Goal: Obtain resource: Obtain resource

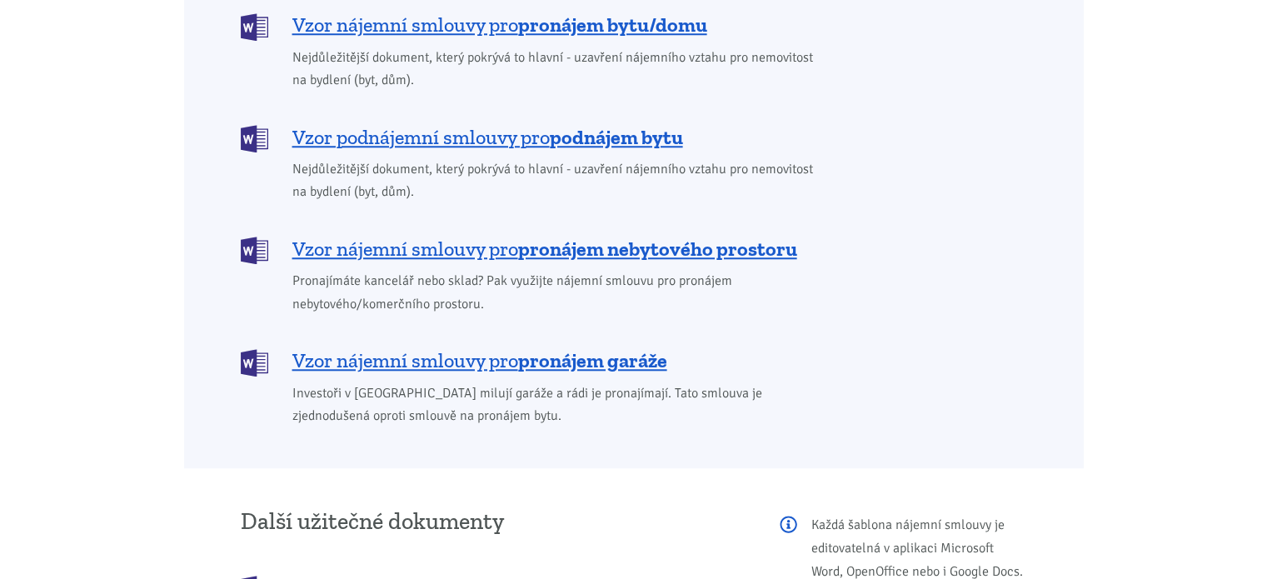
scroll to position [1582, 0]
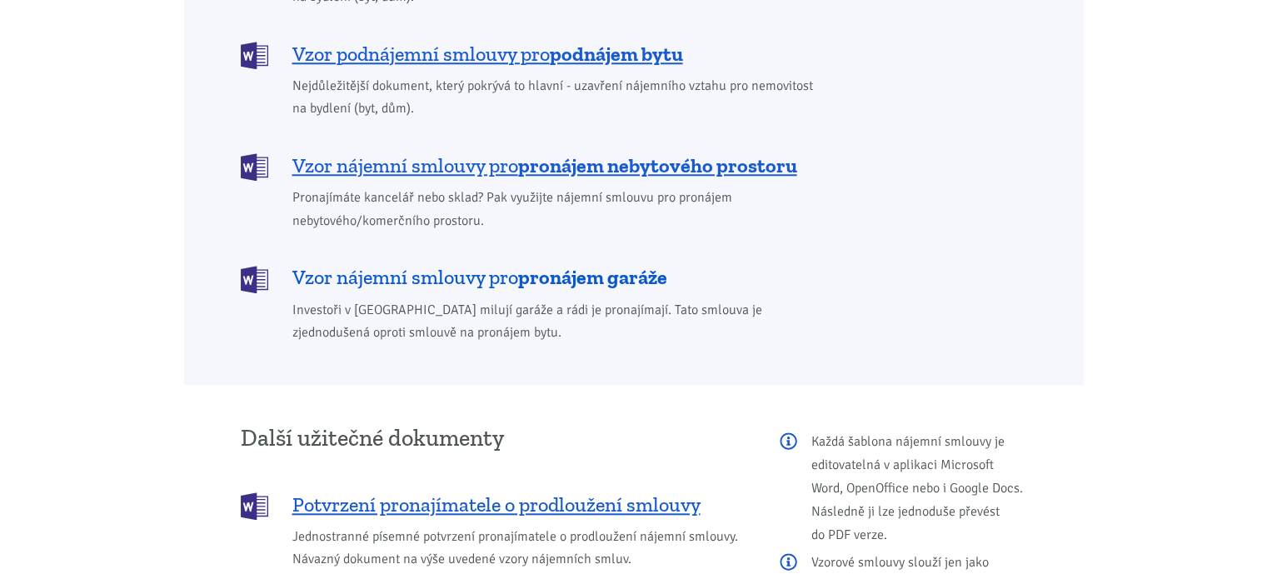
click at [460, 264] on span "Vzor nájemní smlouvy pro pronájem garáže" at bounding box center [479, 277] width 375 height 27
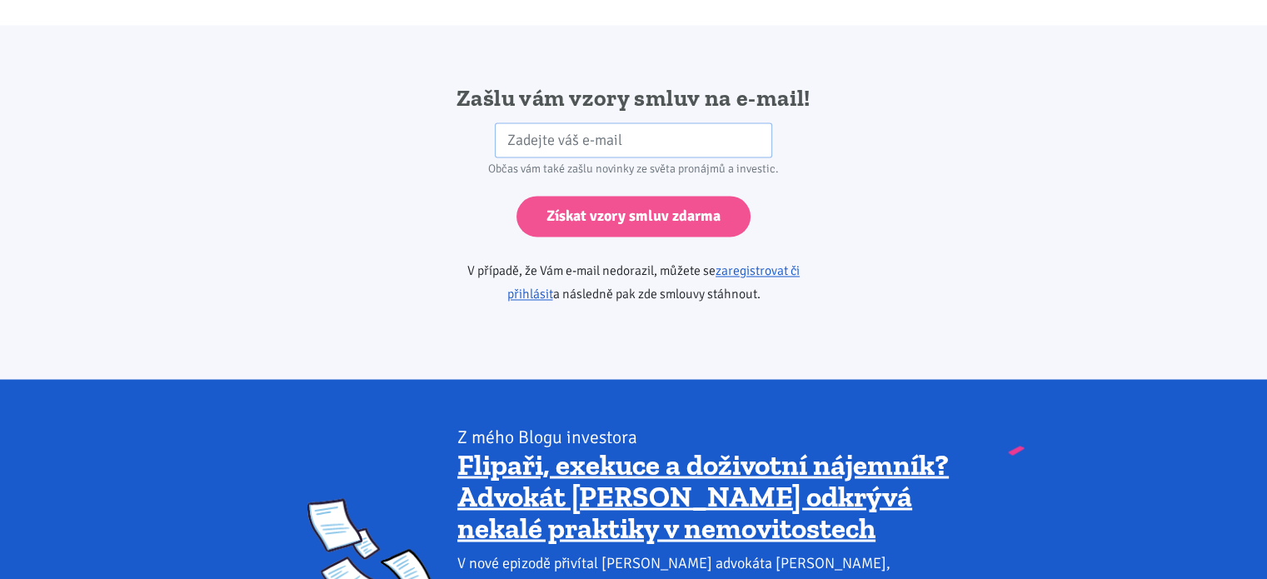
scroll to position [2781, 0]
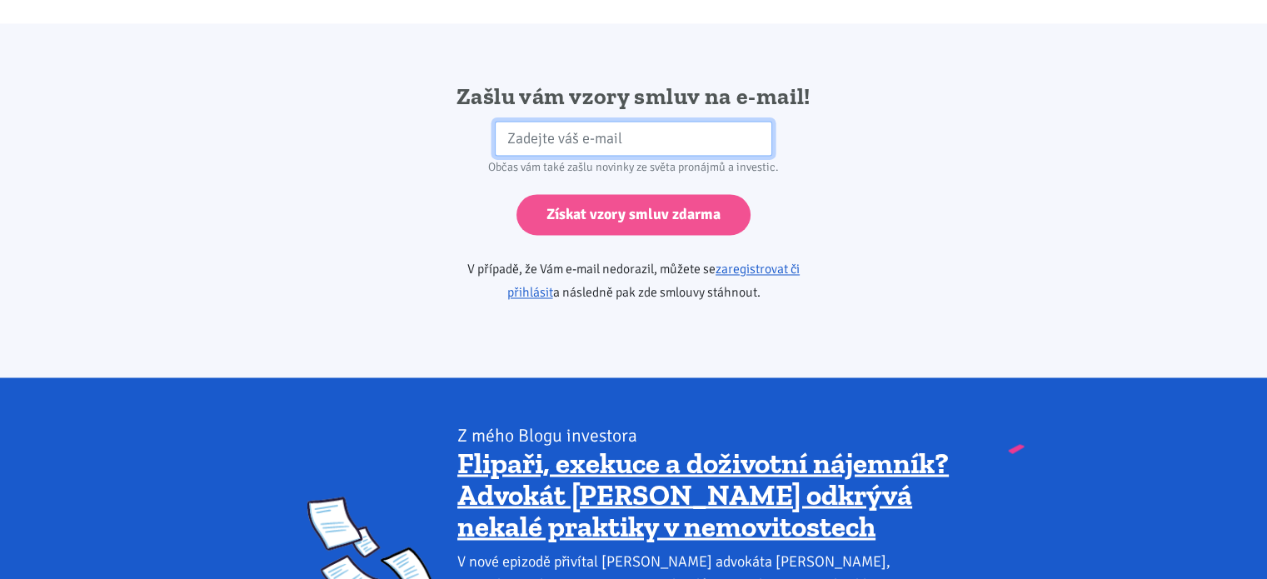
click at [536, 121] on input "email" at bounding box center [633, 139] width 277 height 36
type input "lucie.dziri@seznam.cz"
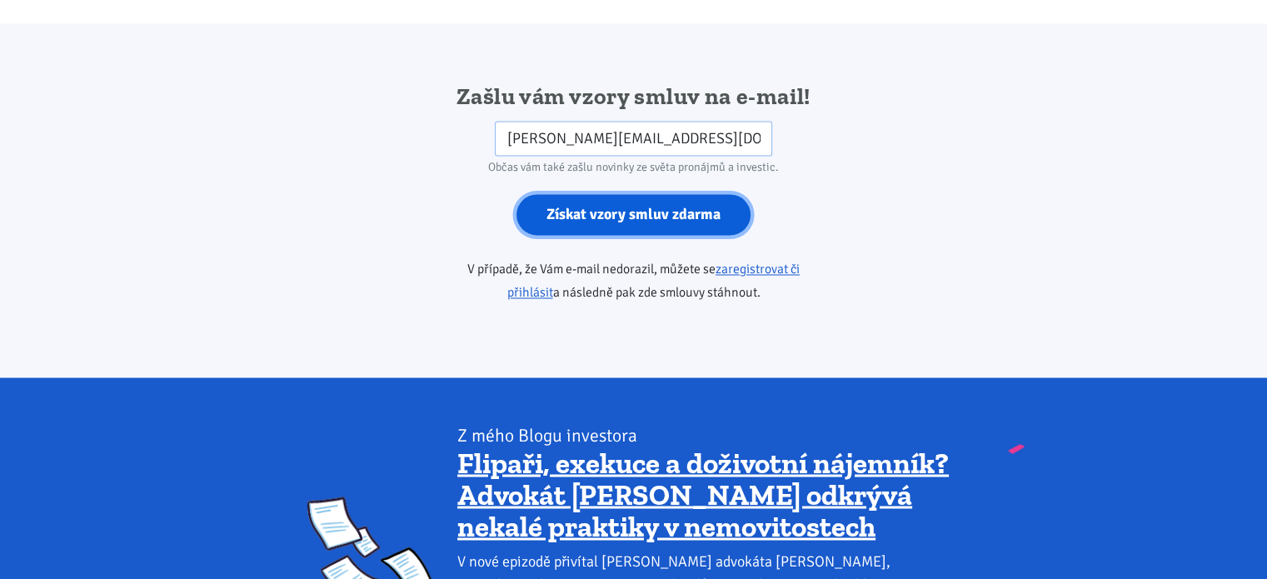
click at [636, 197] on input "Získat vzory smluv zdarma" at bounding box center [633, 214] width 234 height 41
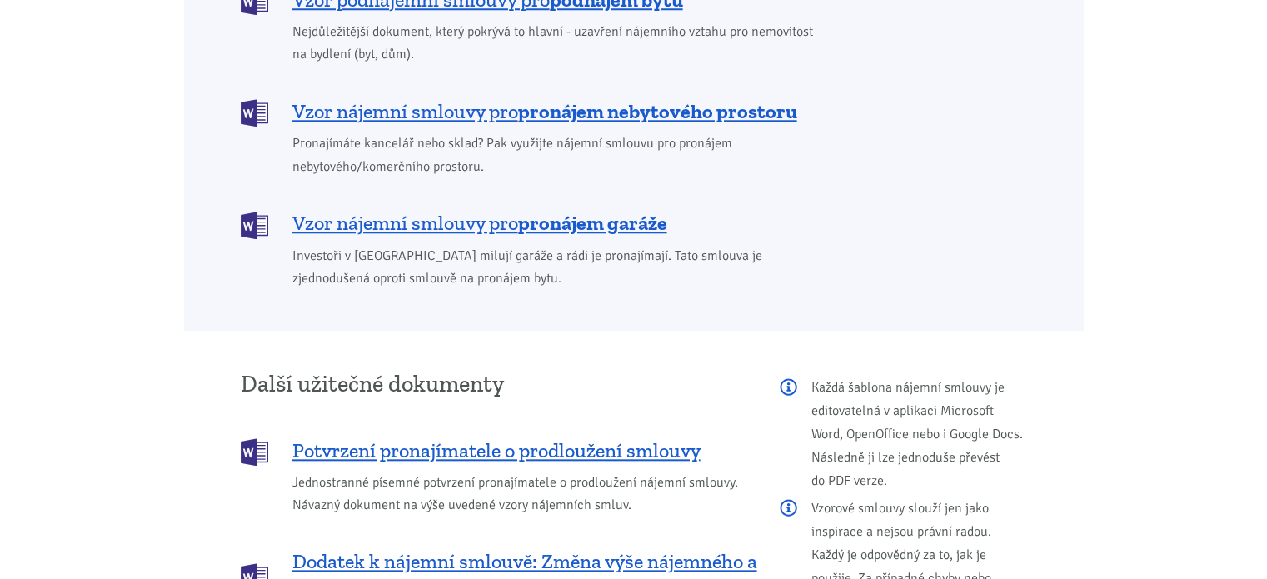
scroll to position [1615, 0]
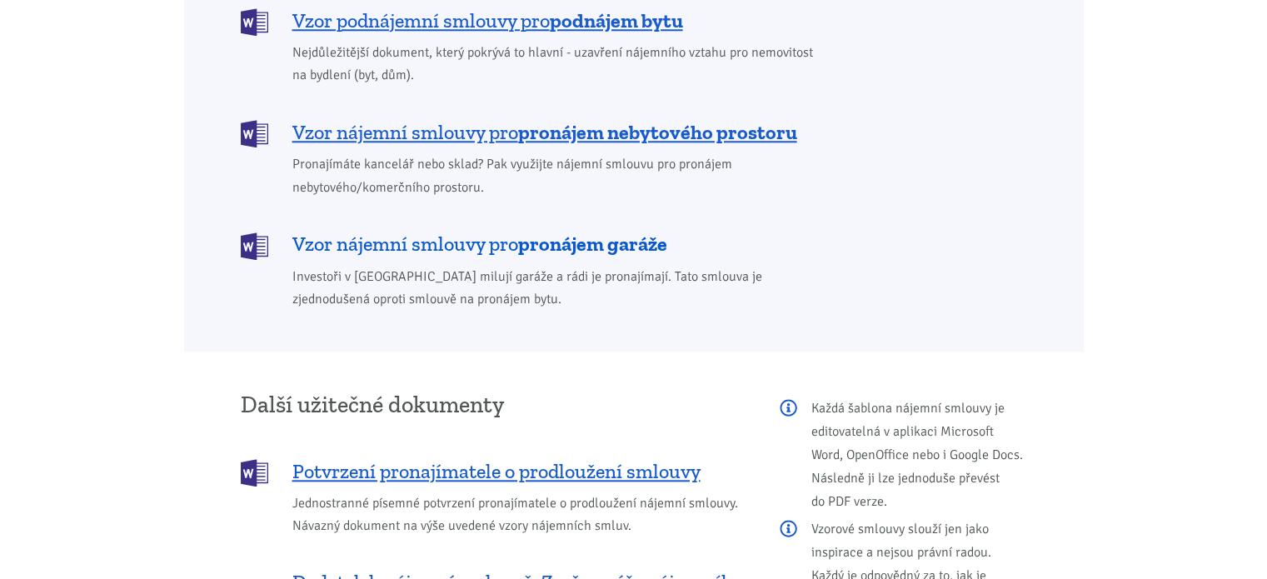
click at [381, 231] on span "Vzor nájemní smlouvy pro pronájem garáže" at bounding box center [479, 244] width 375 height 27
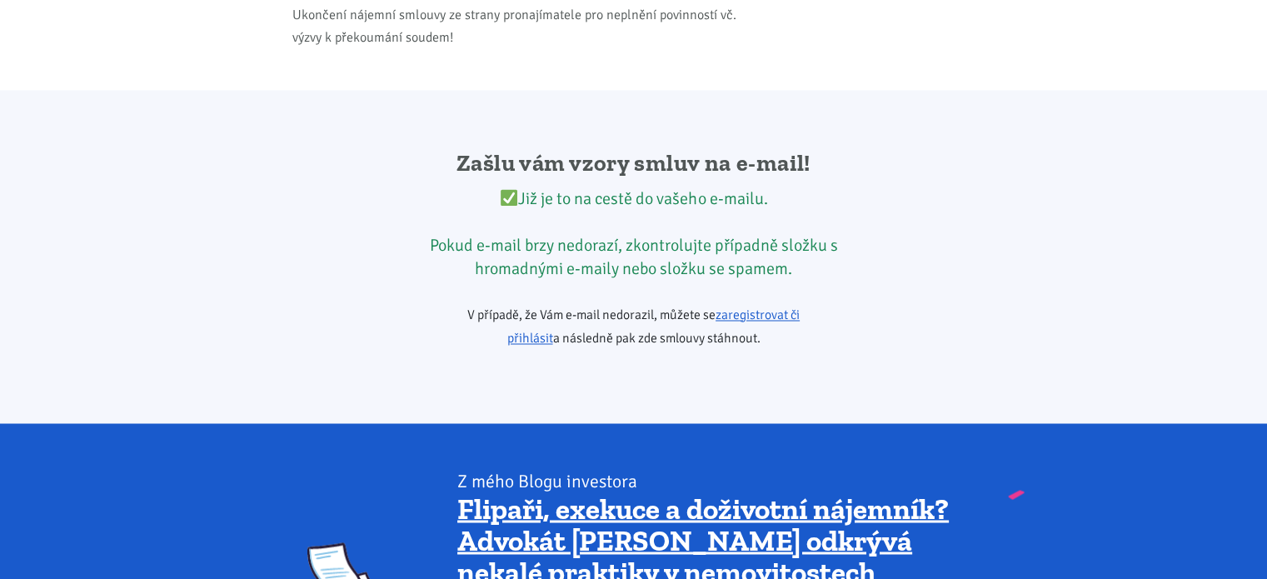
scroll to position [2781, 0]
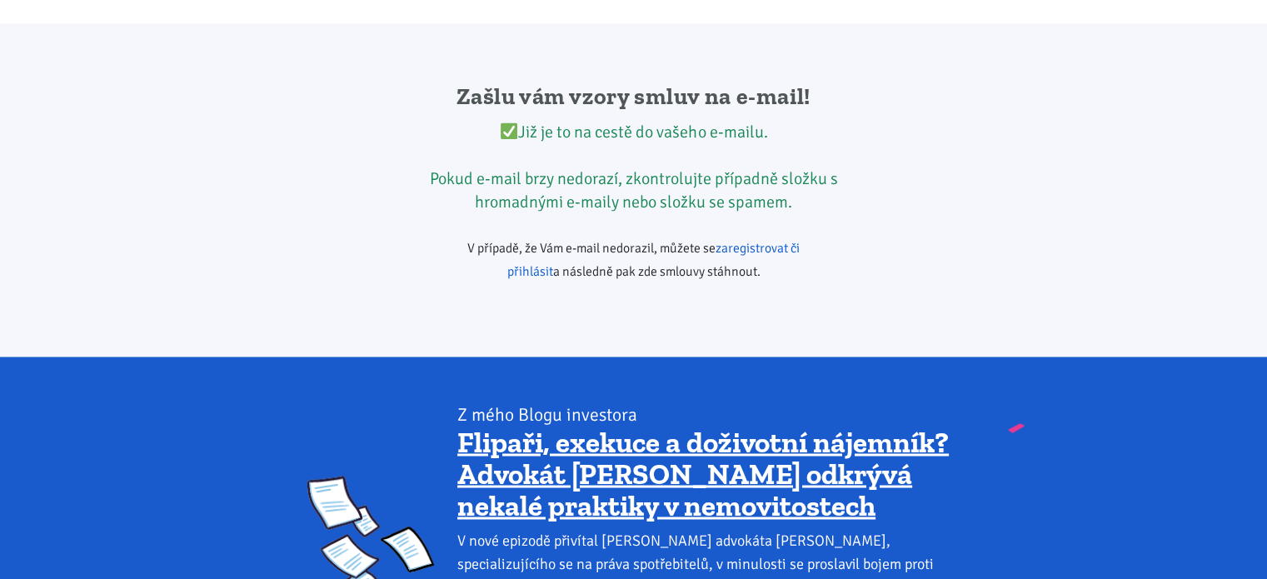
drag, startPoint x: 1236, startPoint y: 0, endPoint x: 761, endPoint y: 228, distance: 526.6
click at [761, 240] on link "zaregistrovat či přihlásit" at bounding box center [653, 260] width 293 height 40
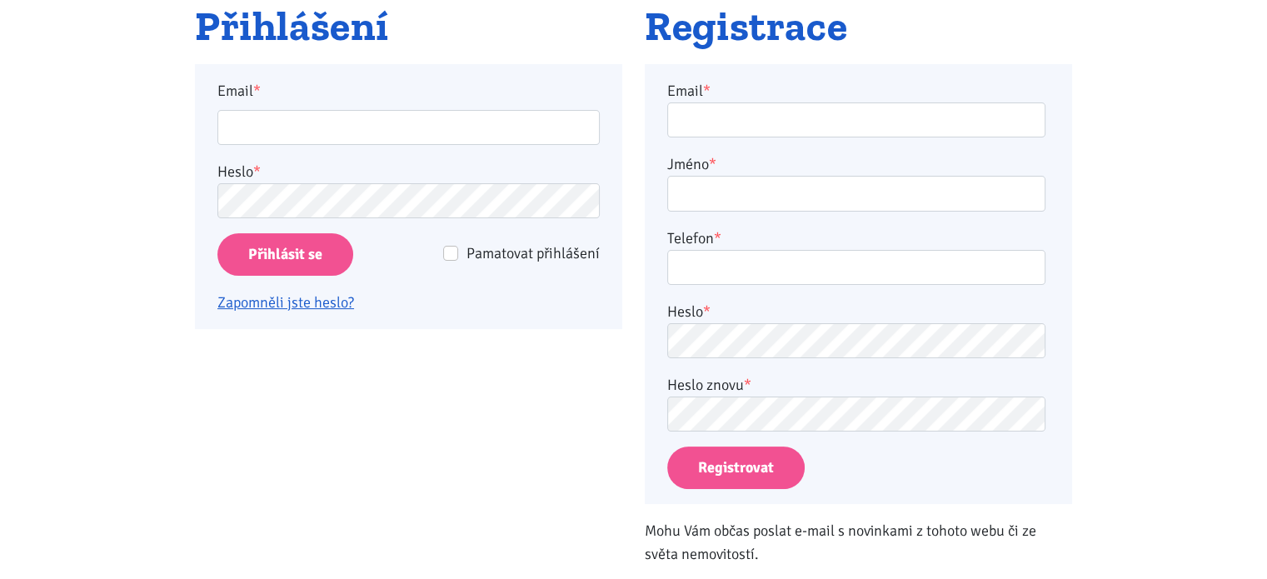
scroll to position [333, 0]
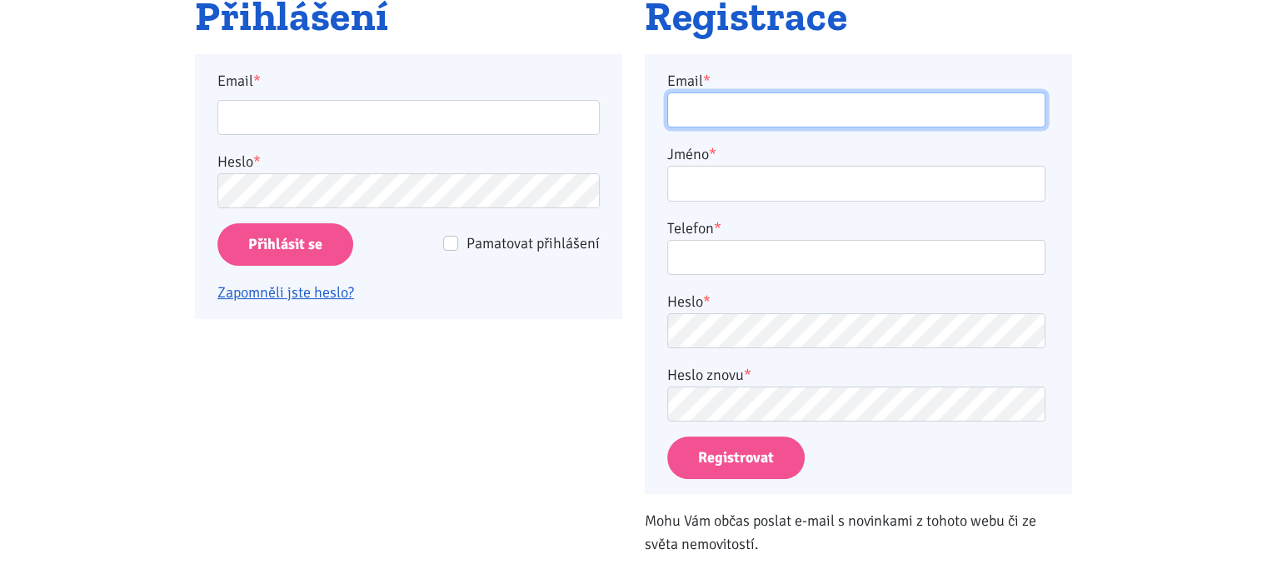
type input "[PERSON_NAME][EMAIL_ADDRESS][DOMAIN_NAME]"
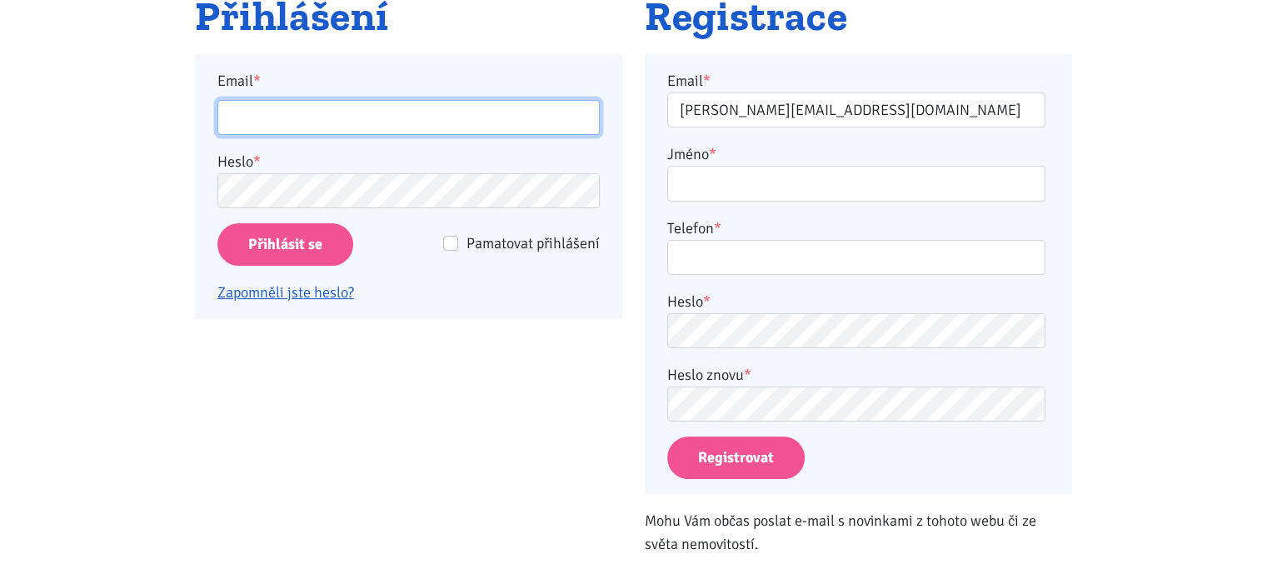
type input "[PERSON_NAME][EMAIL_ADDRESS][DOMAIN_NAME]"
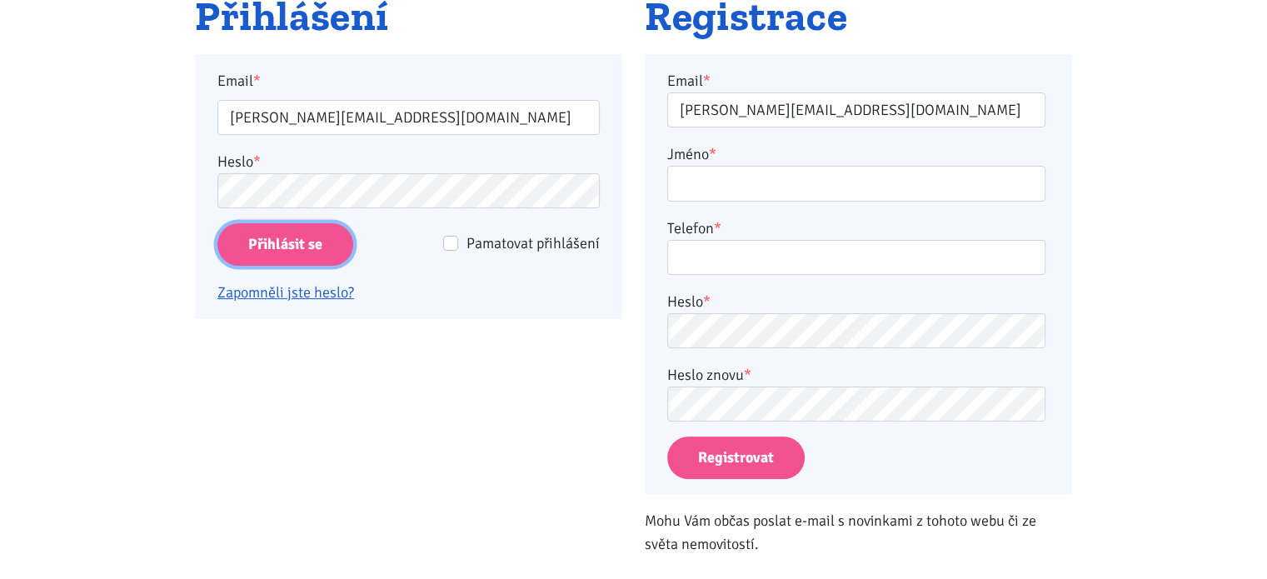
click at [273, 246] on input "Přihlásit se" at bounding box center [285, 244] width 136 height 42
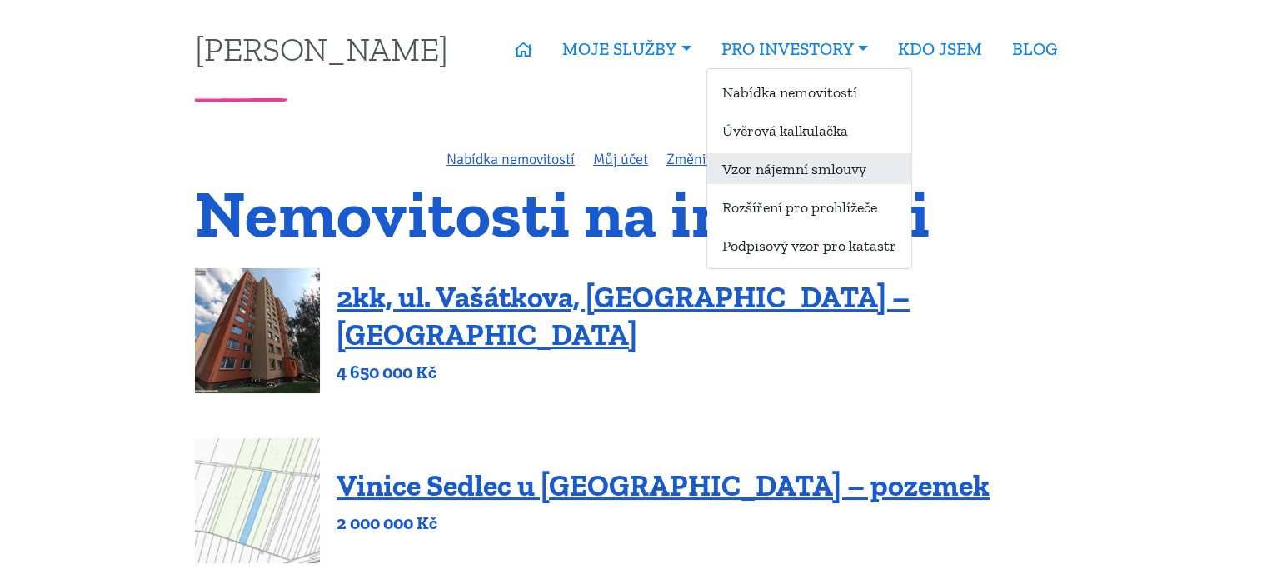
click at [786, 167] on link "Vzor nájemní smlouvy" at bounding box center [809, 168] width 204 height 31
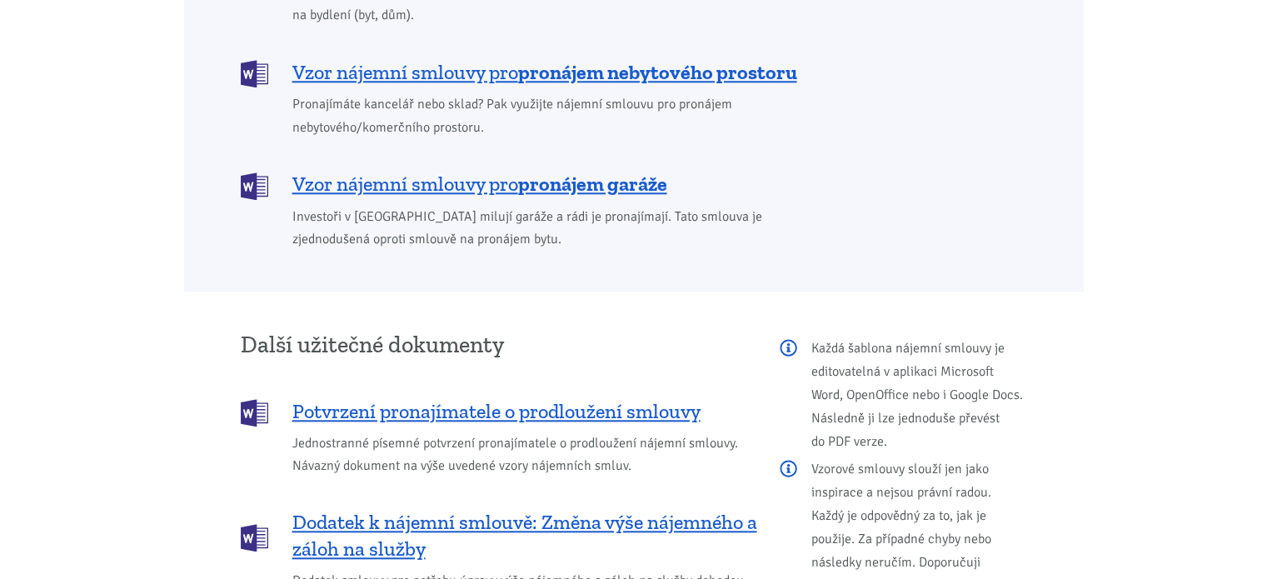
scroll to position [1665, 0]
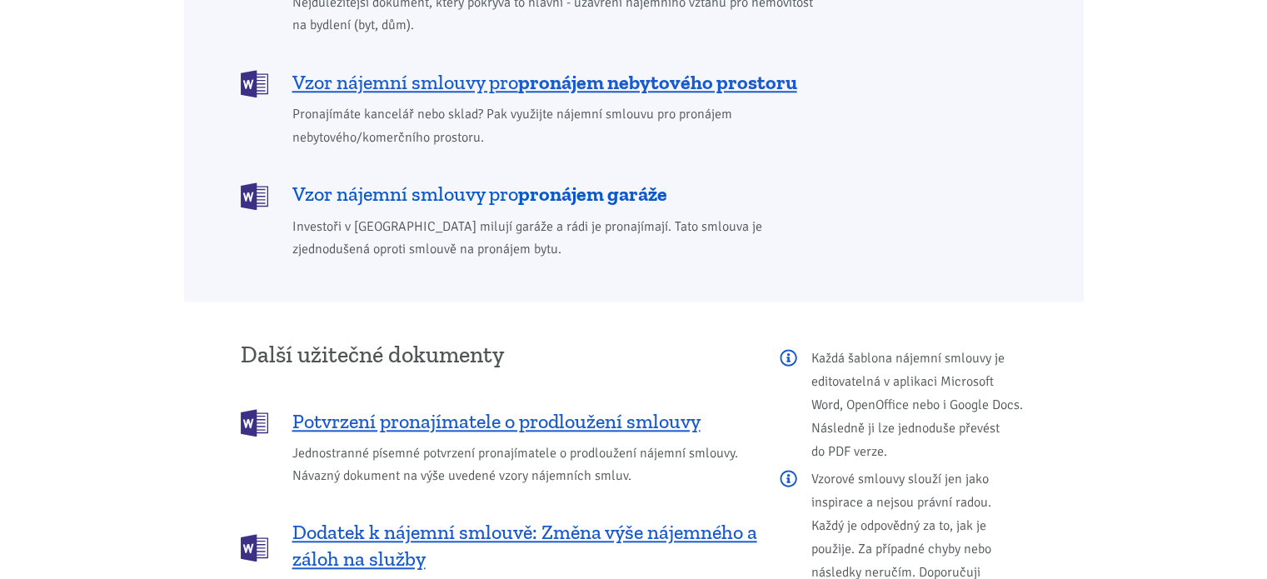
click at [621, 182] on b "pronájem garáže" at bounding box center [592, 194] width 149 height 24
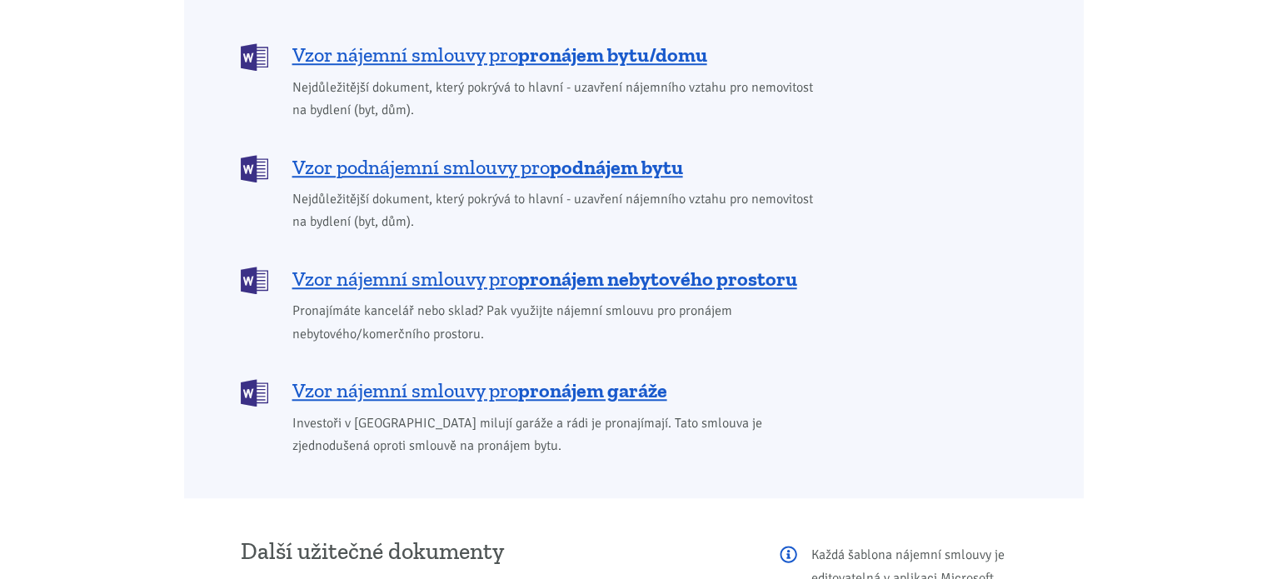
scroll to position [1332, 0]
